Goal: Navigation & Orientation: Find specific page/section

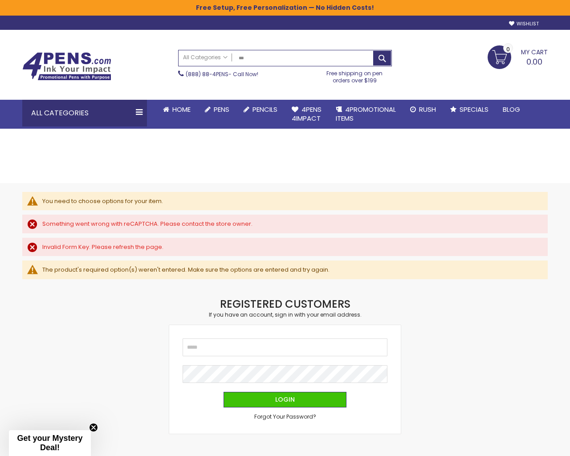
type input "**********"
click at [178, 50] on input "Search" at bounding box center [284, 58] width 213 height 16
